Goal: Check status: Check status

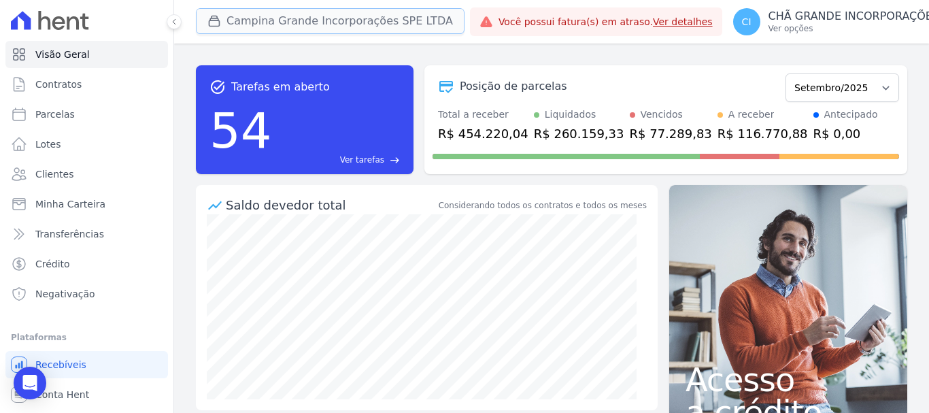
click at [232, 19] on button "Campina Grande Incorporações SPE LTDA" at bounding box center [330, 21] width 269 height 26
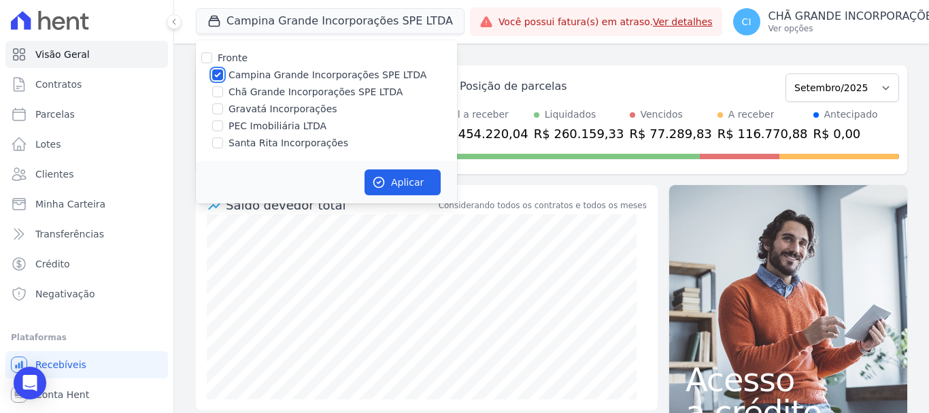
click at [218, 74] on input "Campina Grande Incorporações SPE LTDA" at bounding box center [217, 74] width 11 height 11
checkbox input "false"
click at [220, 91] on input "Chã Grande Incorporações SPE LTDA" at bounding box center [217, 91] width 11 height 11
checkbox input "true"
click at [391, 177] on button "Aplicar" at bounding box center [402, 182] width 76 height 26
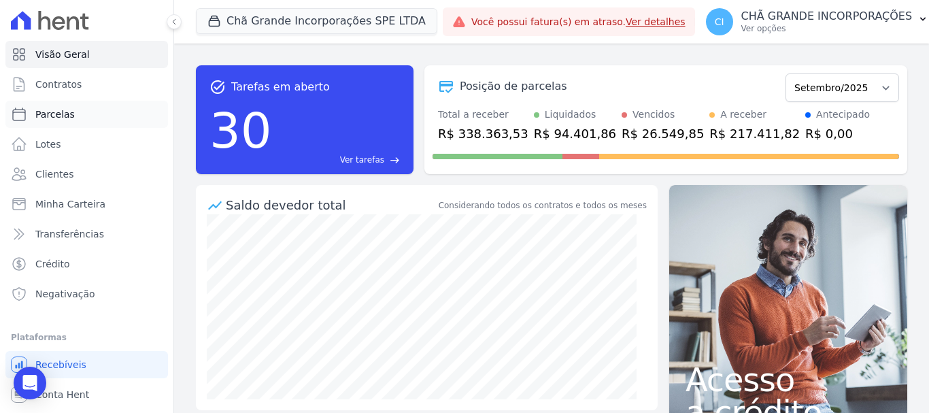
click at [58, 109] on span "Parcelas" at bounding box center [54, 114] width 39 height 14
click at [58, 111] on span "Parcelas" at bounding box center [54, 114] width 39 height 14
select select
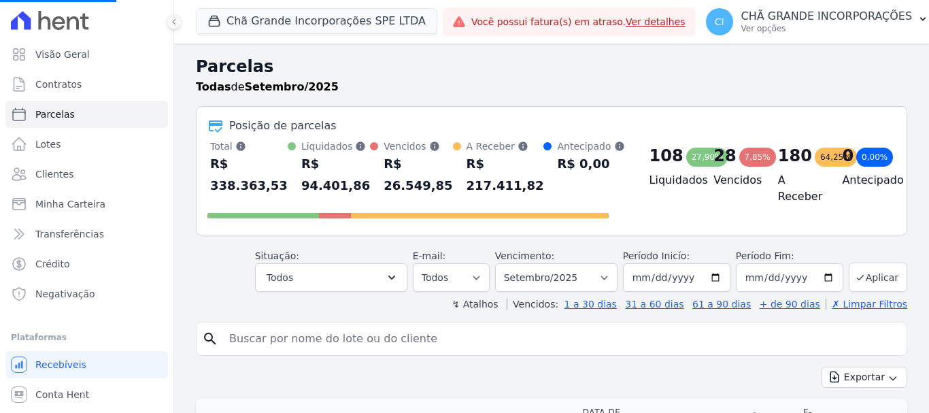
click at [233, 341] on input "search" at bounding box center [561, 338] width 680 height 27
select select
click at [260, 338] on input "search" at bounding box center [561, 338] width 680 height 27
type input "[PERSON_NAME] [PERSON_NAME] DOS [PERSON_NAME]"
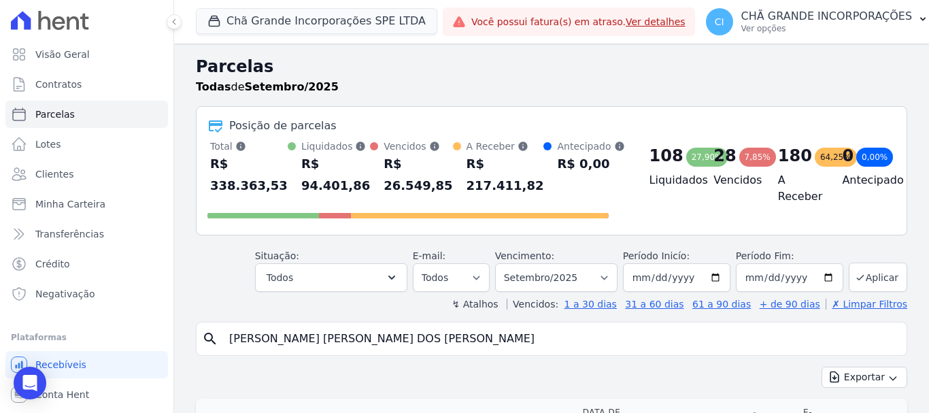
select select
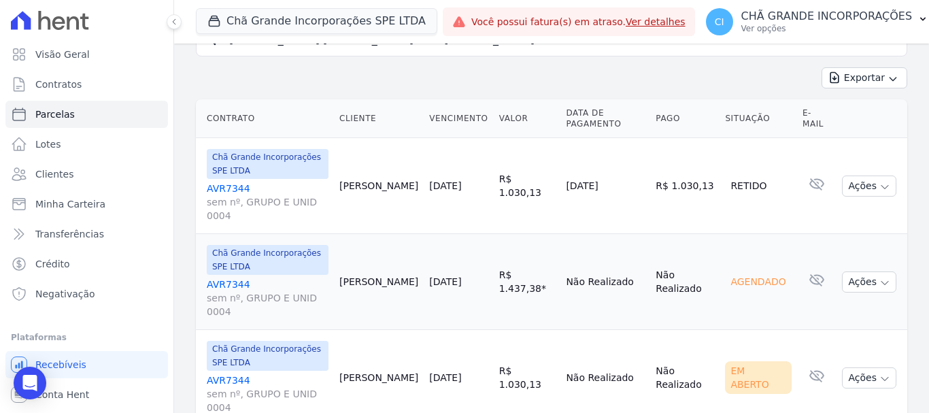
scroll to position [175, 0]
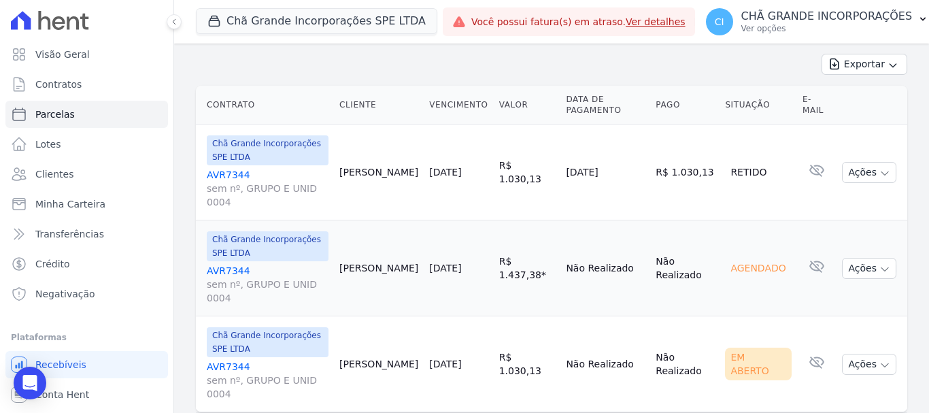
click at [221, 360] on link "AVR7344 sem nº, GRUPO E UNID 0004" at bounding box center [268, 380] width 122 height 41
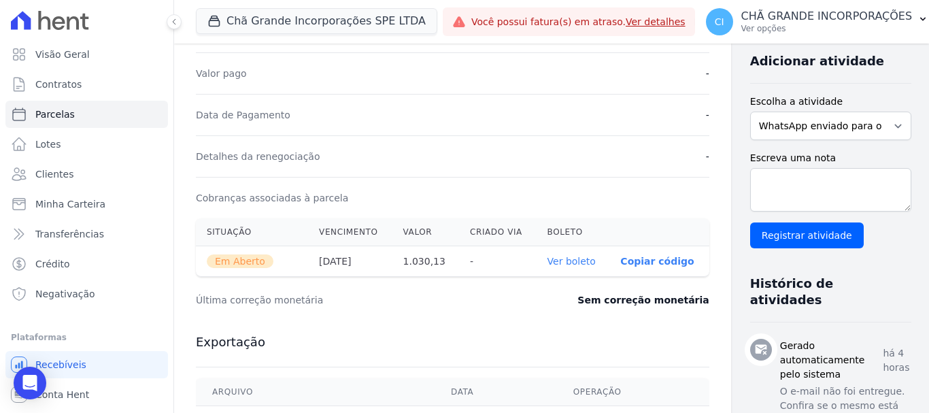
scroll to position [340, 0]
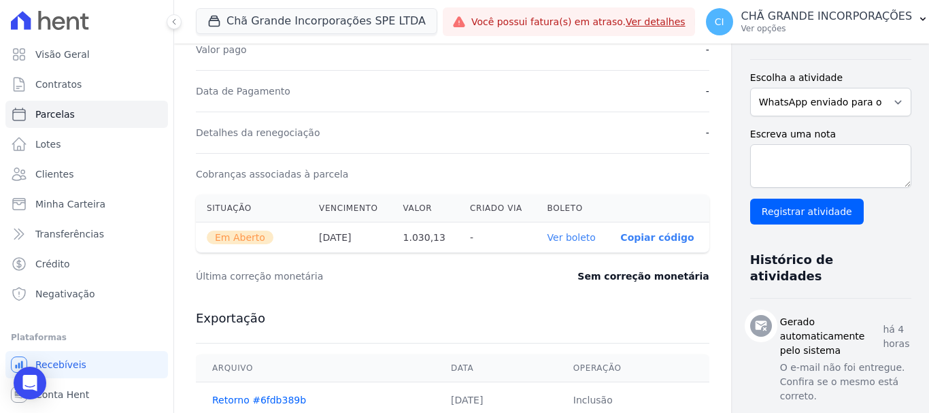
click at [551, 241] on link "Ver boleto" at bounding box center [571, 237] width 48 height 11
